Goal: Task Accomplishment & Management: Use online tool/utility

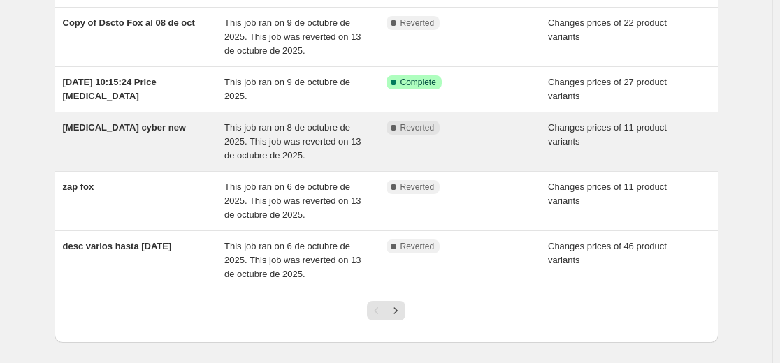
scroll to position [419, 0]
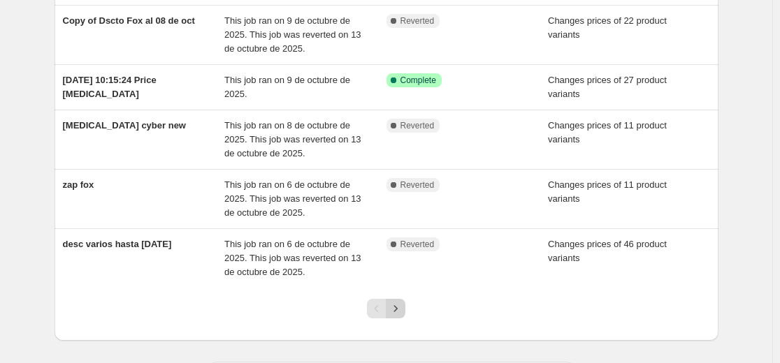
click at [398, 314] on icon "Next" at bounding box center [396, 309] width 14 height 14
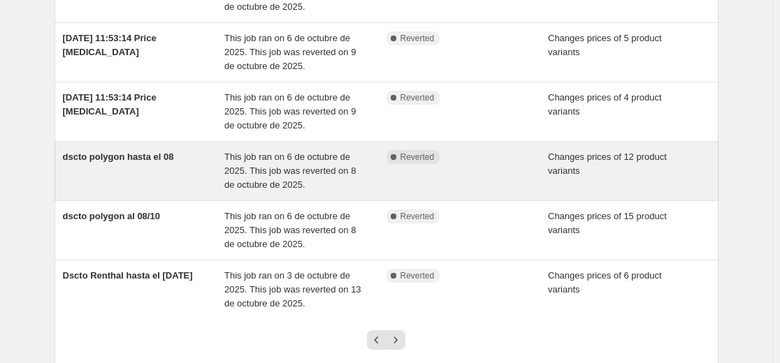
scroll to position [489, 0]
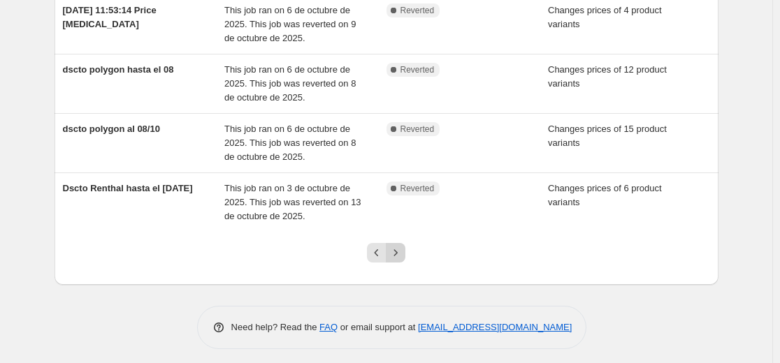
click at [394, 253] on icon "Next" at bounding box center [396, 253] width 14 height 14
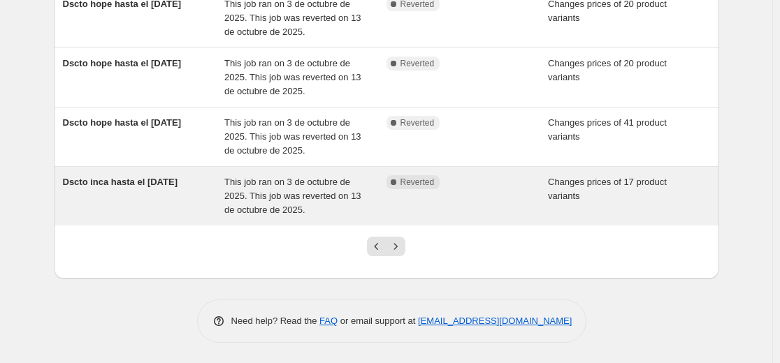
scroll to position [496, 0]
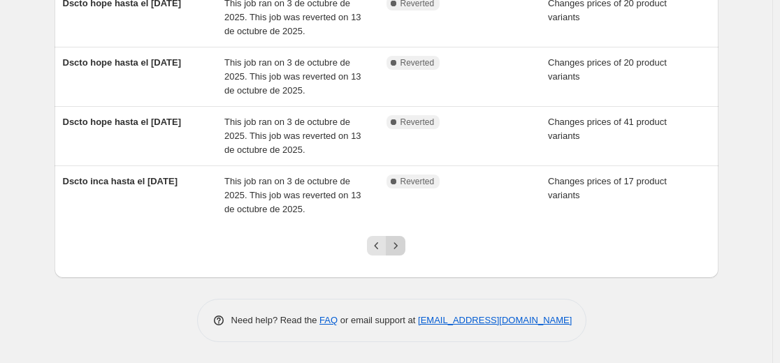
click at [396, 240] on icon "Next" at bounding box center [396, 246] width 14 height 14
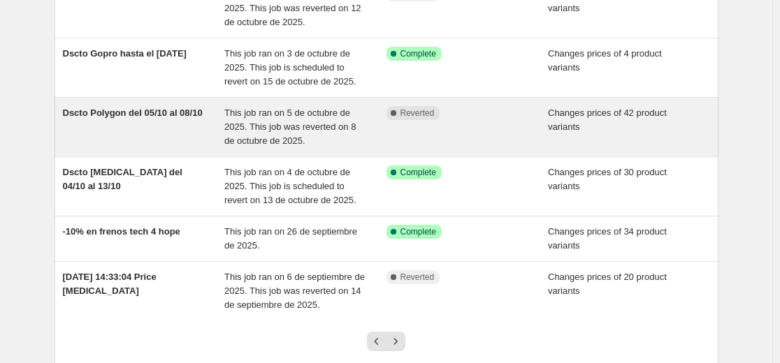
scroll to position [419, 0]
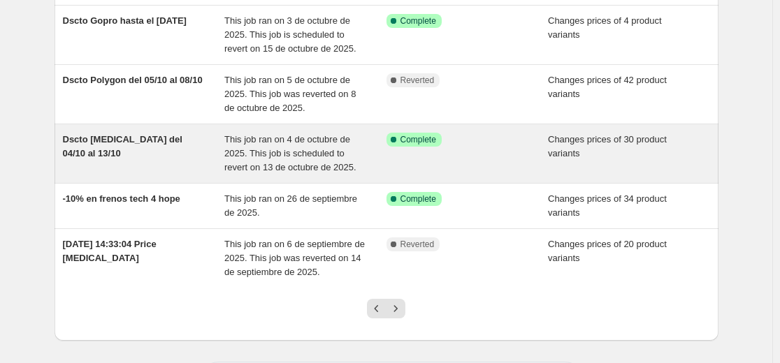
click at [322, 149] on span "This job ran on 4 de octubre de 2025. This job is scheduled to revert on 13 de …" at bounding box center [290, 153] width 132 height 38
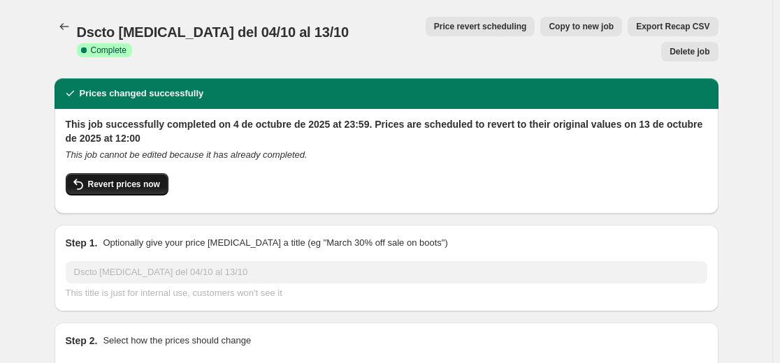
click at [134, 179] on span "Revert prices now" at bounding box center [124, 184] width 72 height 11
checkbox input "false"
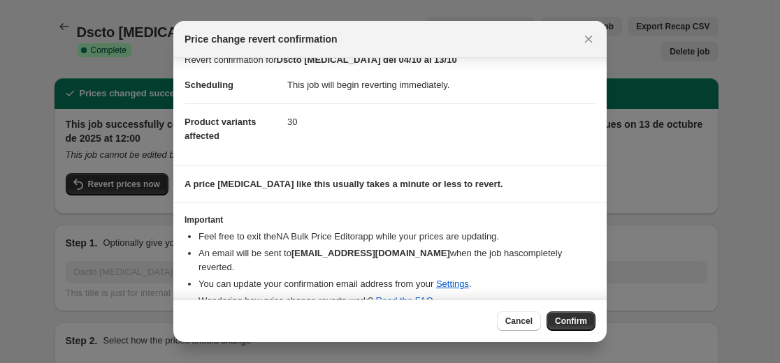
scroll to position [24, 0]
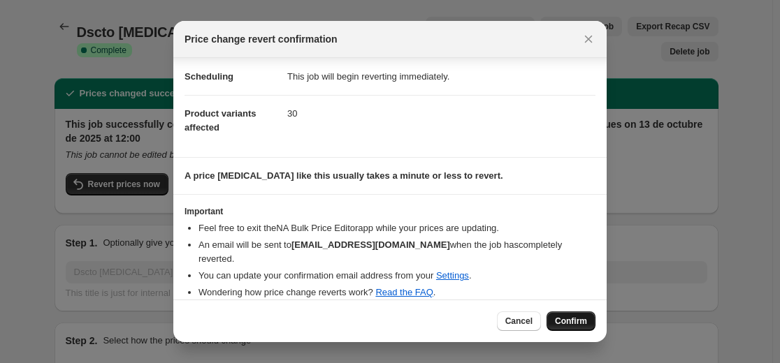
click at [571, 321] on span "Confirm" at bounding box center [571, 321] width 32 height 11
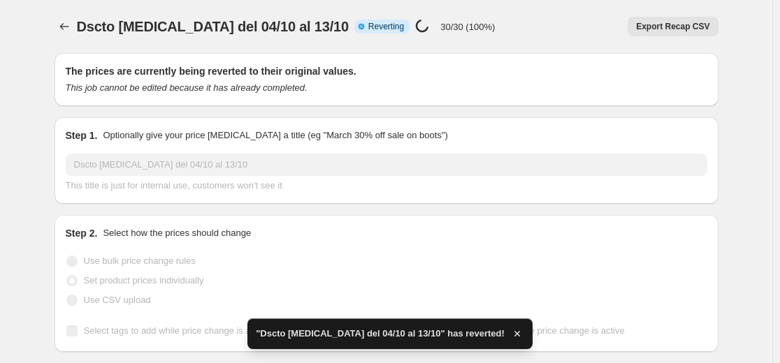
checkbox input "true"
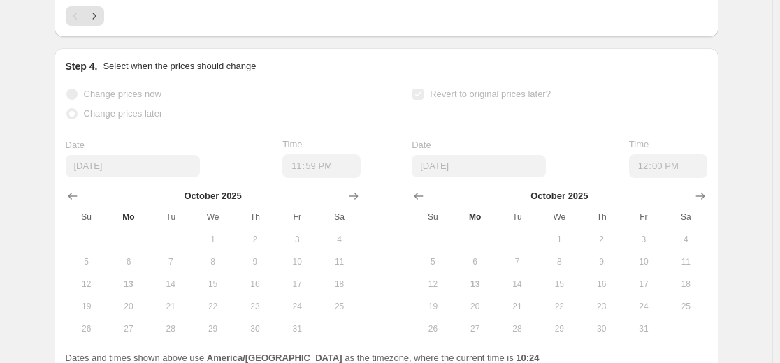
scroll to position [1194, 0]
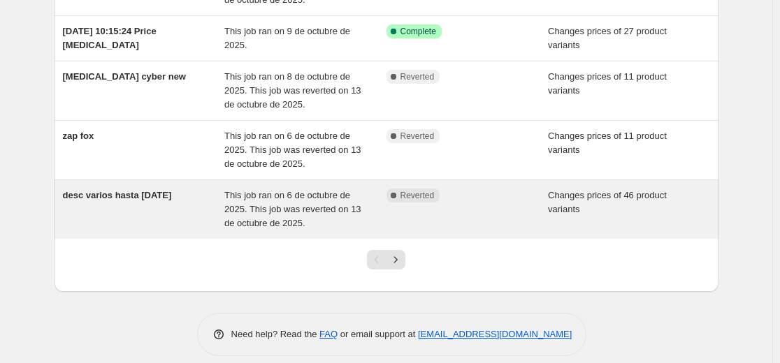
scroll to position [482, 0]
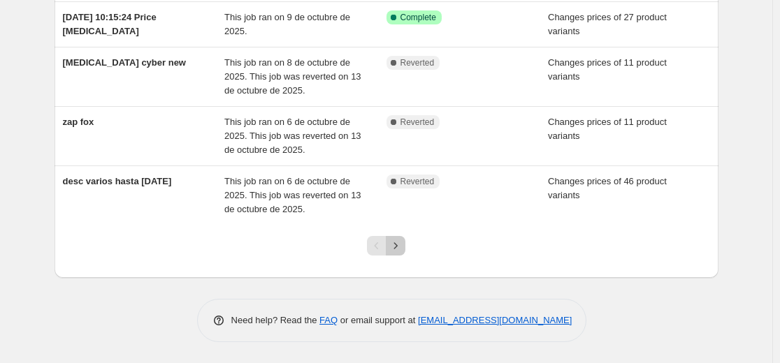
drag, startPoint x: 398, startPoint y: 252, endPoint x: 393, endPoint y: 271, distance: 19.5
click at [393, 271] on div at bounding box center [386, 251] width 57 height 53
click at [398, 247] on icon "Next" at bounding box center [395, 245] width 3 height 6
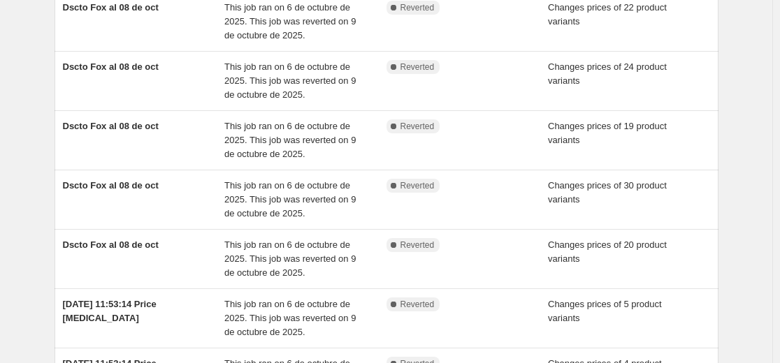
scroll to position [419, 0]
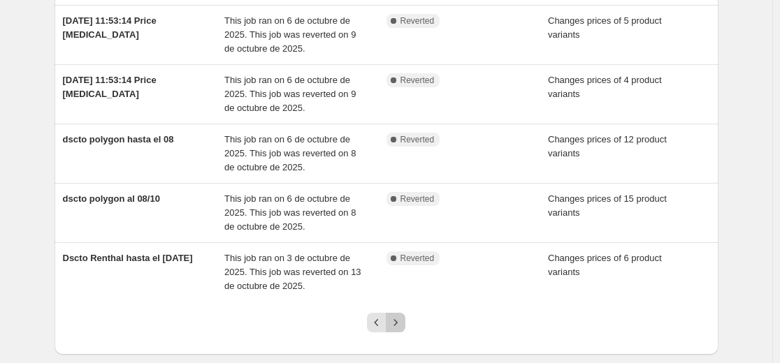
click at [395, 324] on icon "Next" at bounding box center [396, 323] width 14 height 14
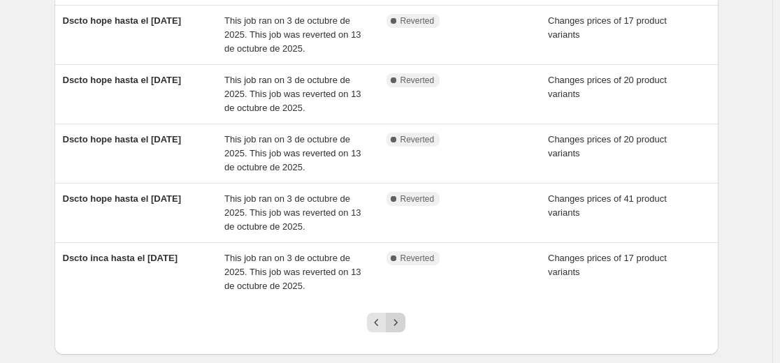
click at [398, 327] on icon "Next" at bounding box center [396, 323] width 14 height 14
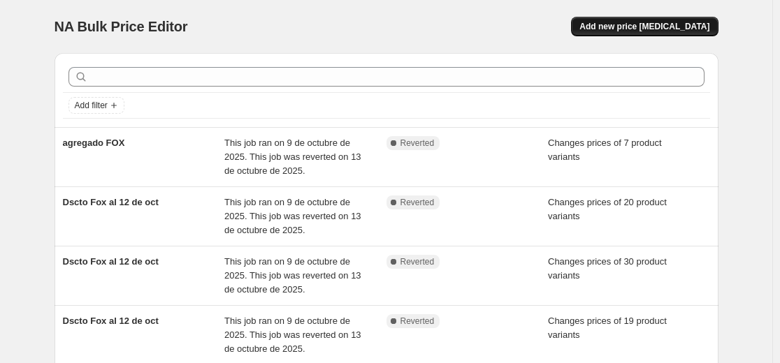
click at [676, 26] on span "Add new price [MEDICAL_DATA]" at bounding box center [644, 26] width 130 height 11
click at [656, 32] on button "Add new price [MEDICAL_DATA]" at bounding box center [644, 27] width 147 height 20
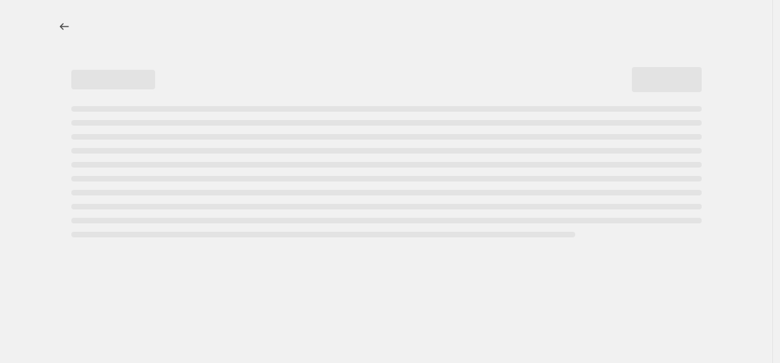
select select "percentage"
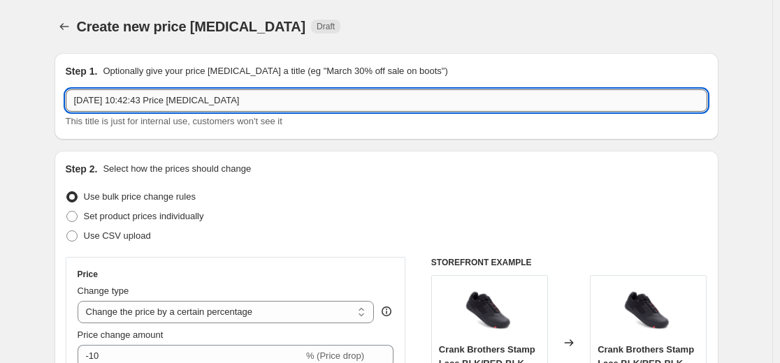
click at [160, 99] on input "[DATE] 10:42:43 Price [MEDICAL_DATA]" at bounding box center [386, 100] width 641 height 22
click at [159, 99] on input "[DATE] 10:42:43 Price [MEDICAL_DATA]" at bounding box center [386, 100] width 641 height 22
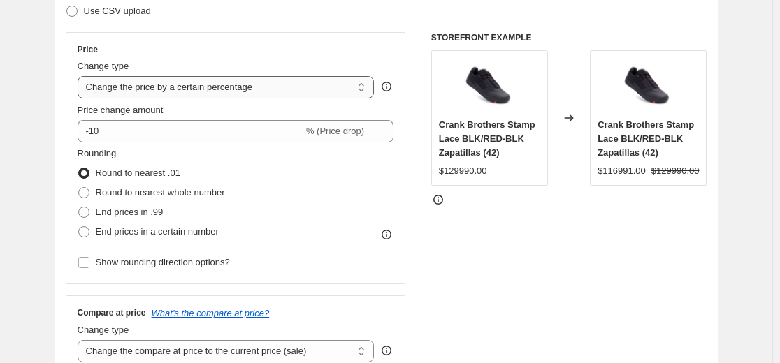
scroll to position [210, 0]
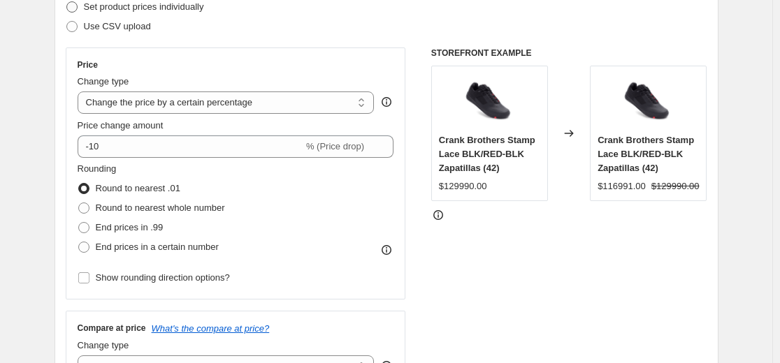
type input "reversa"
click at [122, 11] on span "Set product prices individually" at bounding box center [144, 6] width 120 height 10
click at [67, 2] on input "Set product prices individually" at bounding box center [66, 1] width 1 height 1
radio input "true"
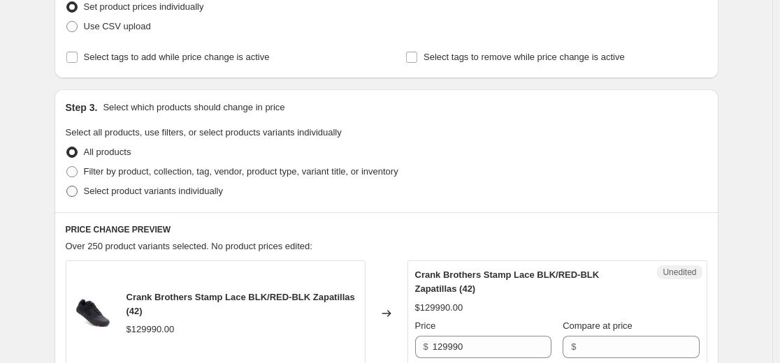
click at [107, 189] on span "Select product variants individually" at bounding box center [153, 191] width 139 height 10
click at [67, 187] on input "Select product variants individually" at bounding box center [66, 186] width 1 height 1
radio input "true"
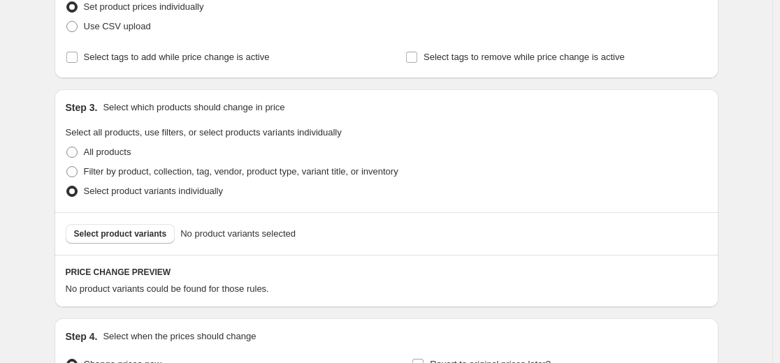
click at [163, 222] on div "Select product variants No product variants selected" at bounding box center [387, 233] width 664 height 43
click at [143, 252] on div "Select product variants No product variants selected" at bounding box center [387, 233] width 664 height 43
click at [148, 237] on span "Select product variants" at bounding box center [120, 234] width 93 height 11
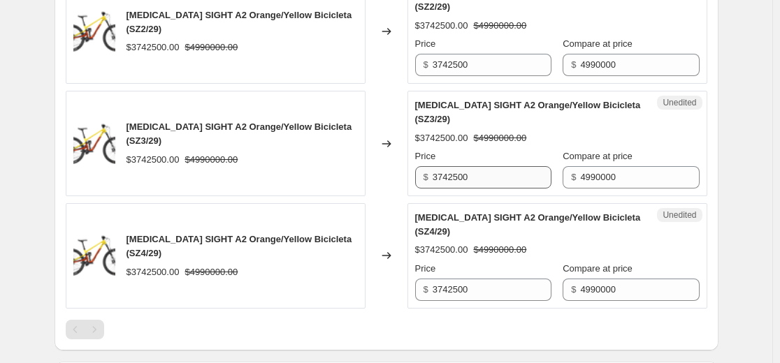
scroll to position [559, 0]
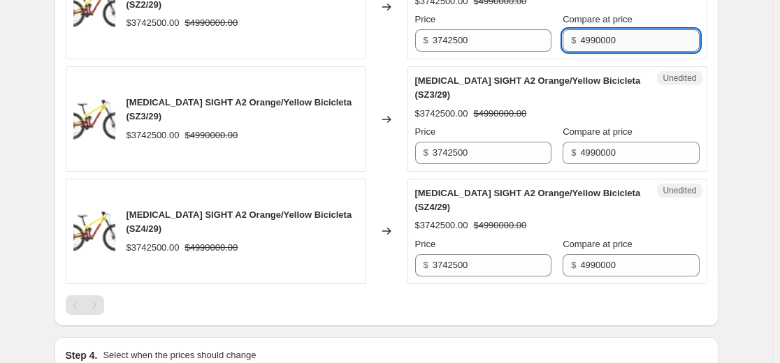
click at [623, 34] on input "4990000" at bounding box center [639, 40] width 119 height 22
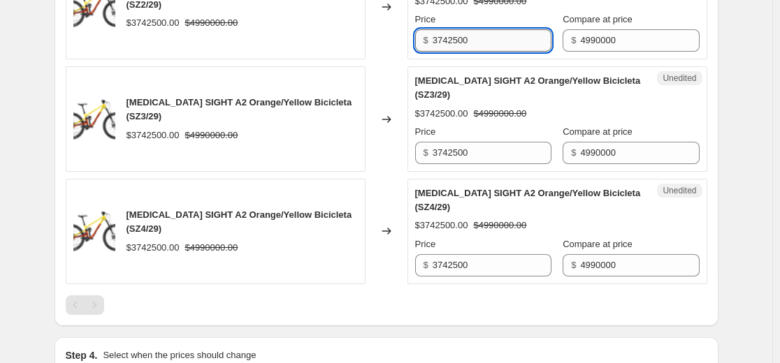
click at [511, 37] on input "3742500" at bounding box center [492, 40] width 119 height 22
drag, startPoint x: 511, startPoint y: 37, endPoint x: 507, endPoint y: 72, distance: 35.1
click at [510, 37] on input "3742500" at bounding box center [492, 40] width 119 height 22
paste input "49900"
type input "4990000"
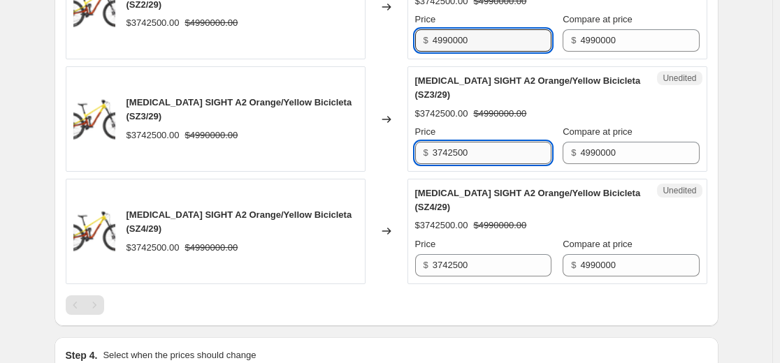
click at [477, 159] on input "3742500" at bounding box center [492, 153] width 119 height 22
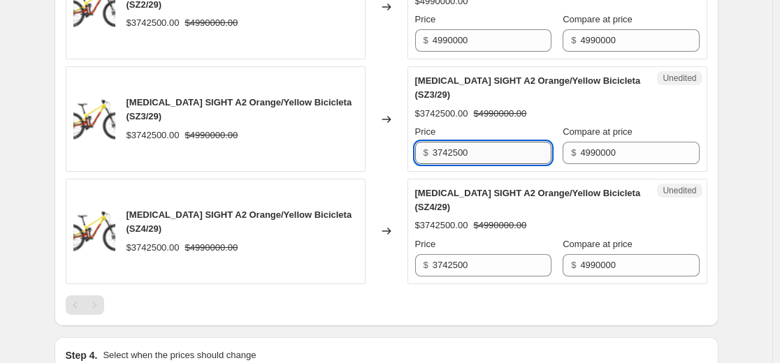
click at [477, 159] on input "3742500" at bounding box center [492, 153] width 119 height 22
paste input "49900"
type input "4990000"
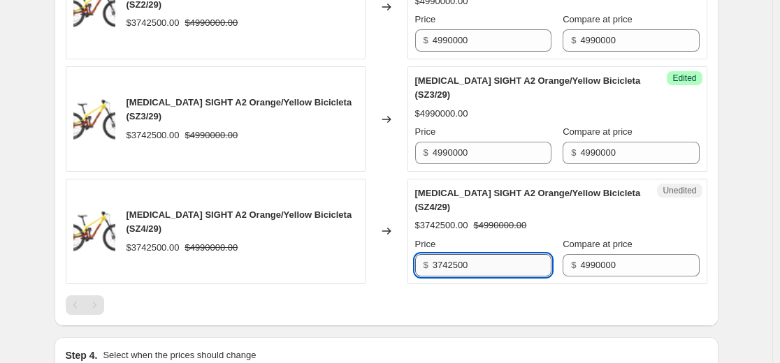
click at [474, 272] on input "3742500" at bounding box center [492, 265] width 119 height 22
paste input "49900"
type input "4990000"
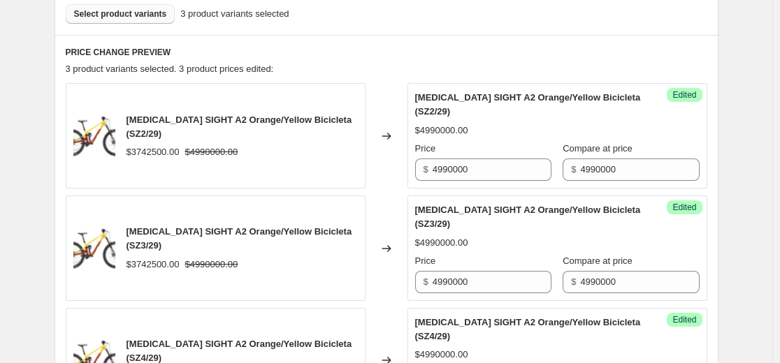
scroll to position [280, 0]
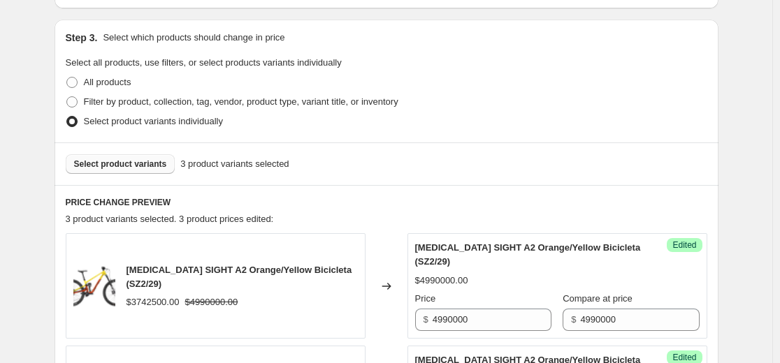
click at [138, 168] on span "Select product variants" at bounding box center [120, 164] width 93 height 11
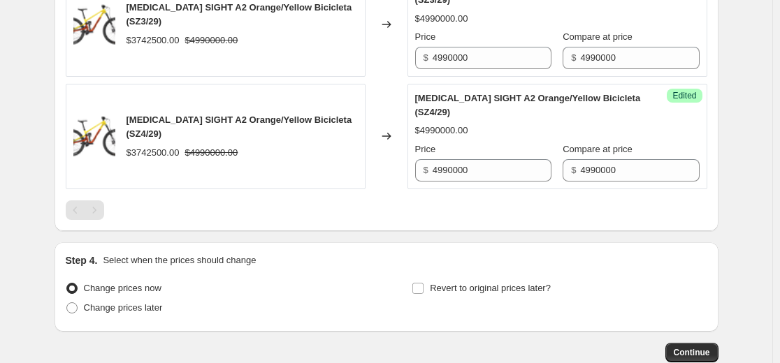
scroll to position [739, 0]
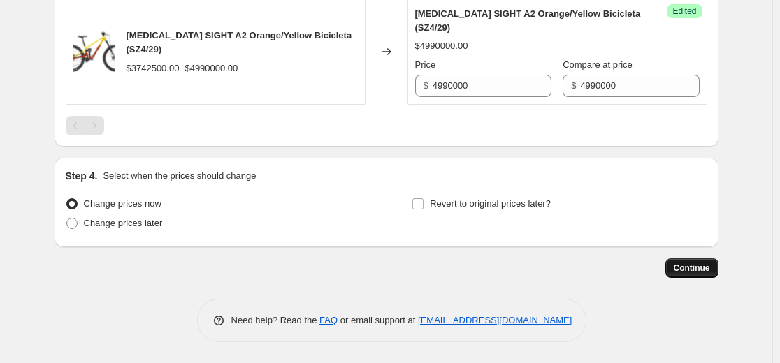
click at [685, 262] on button "Continue" at bounding box center [691, 269] width 53 height 20
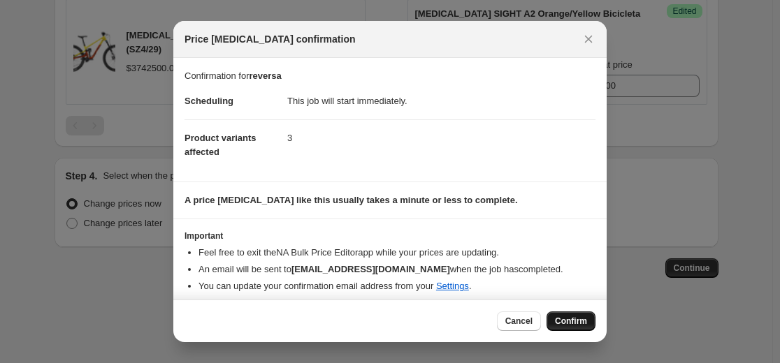
click at [576, 318] on span "Confirm" at bounding box center [571, 321] width 32 height 11
